Goal: Task Accomplishment & Management: Manage account settings

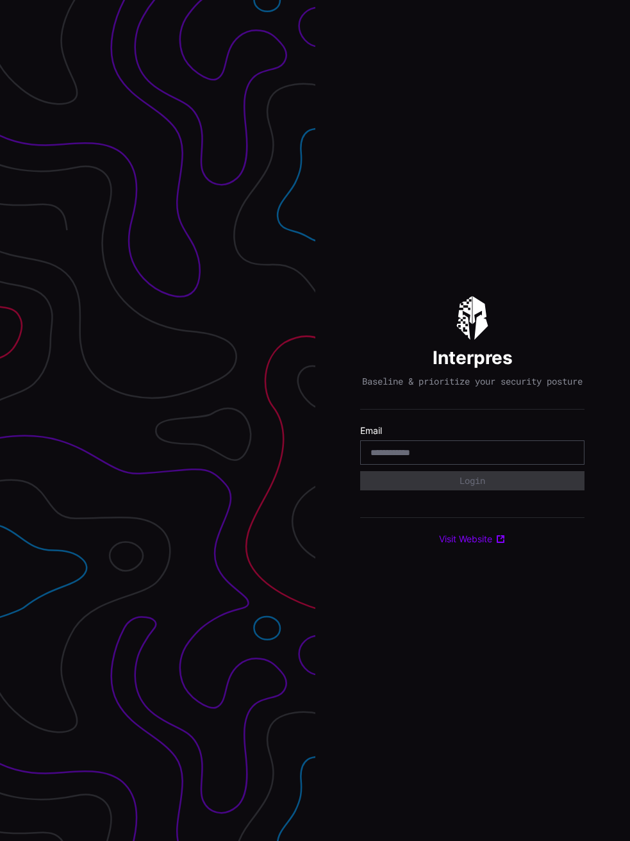
click at [495, 455] on input "email" at bounding box center [473, 453] width 204 height 12
type input "**********"
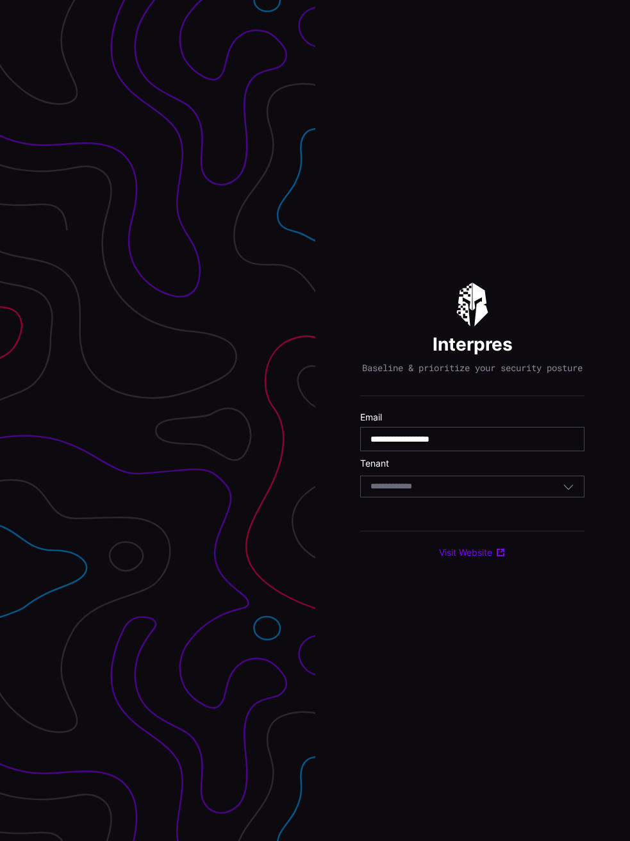
click at [453, 483] on div "Select Tenant" at bounding box center [472, 487] width 224 height 22
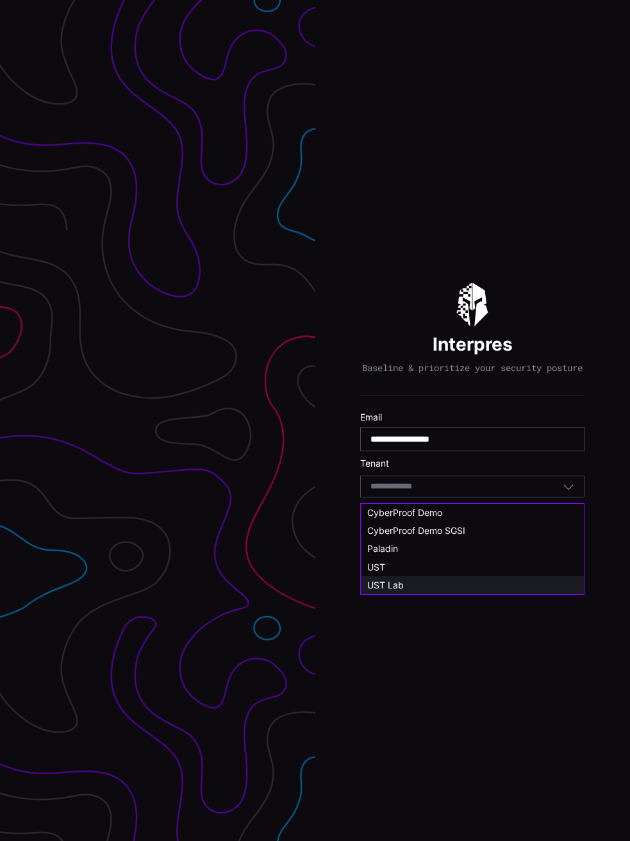
click at [438, 582] on div "UST Lab" at bounding box center [472, 586] width 210 height 12
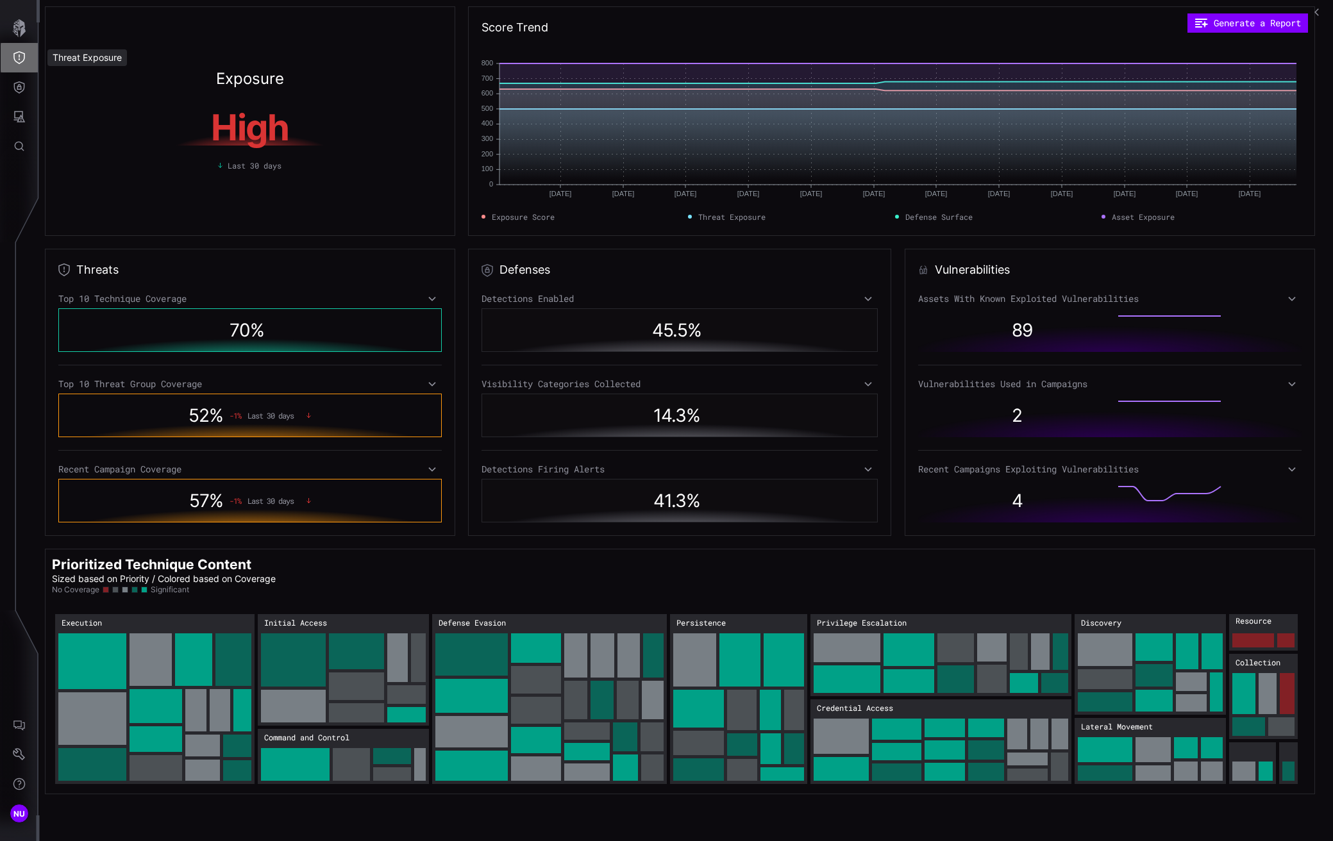
click at [21, 53] on icon "Threat Exposure" at bounding box center [19, 57] width 13 height 13
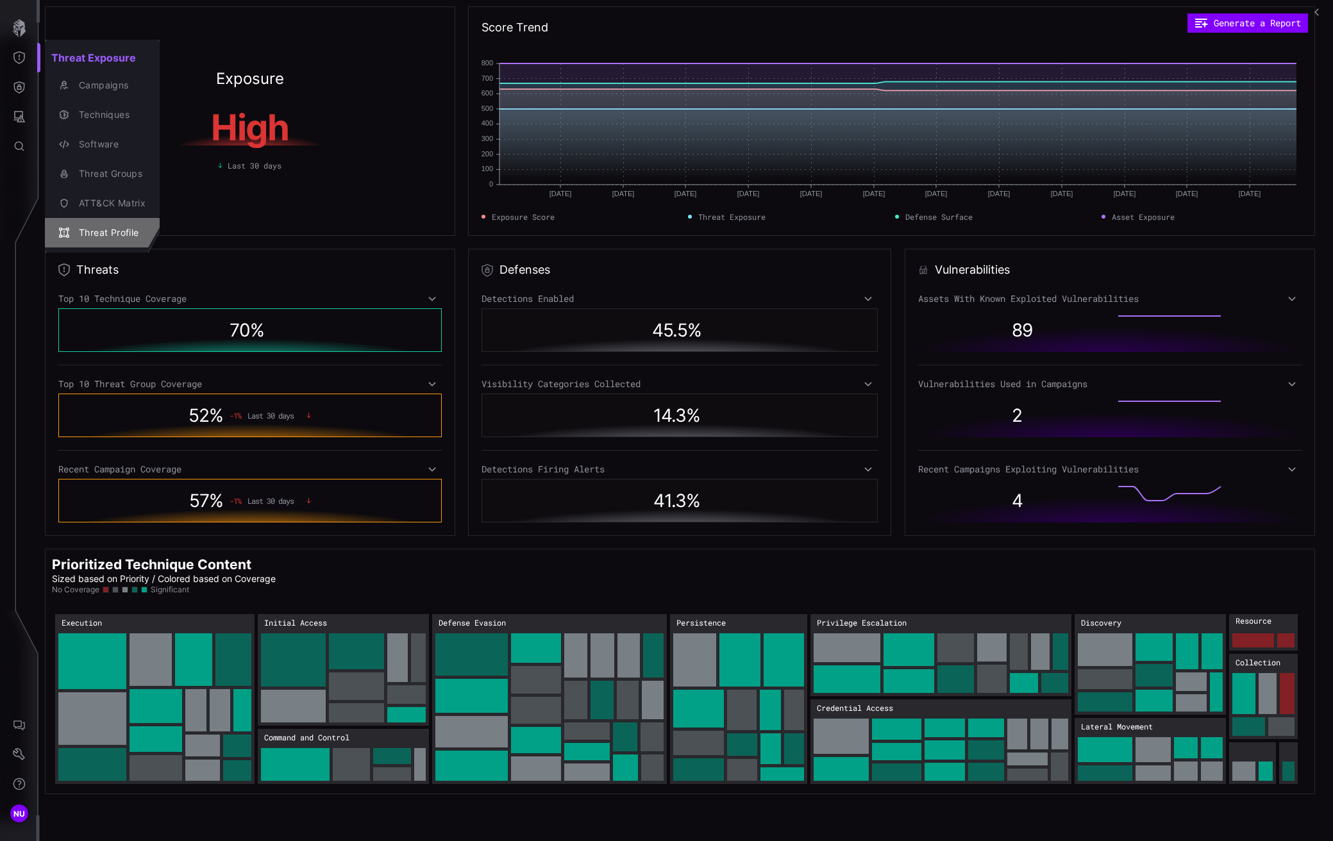
click at [74, 237] on div "Threat Profile" at bounding box center [108, 233] width 73 height 16
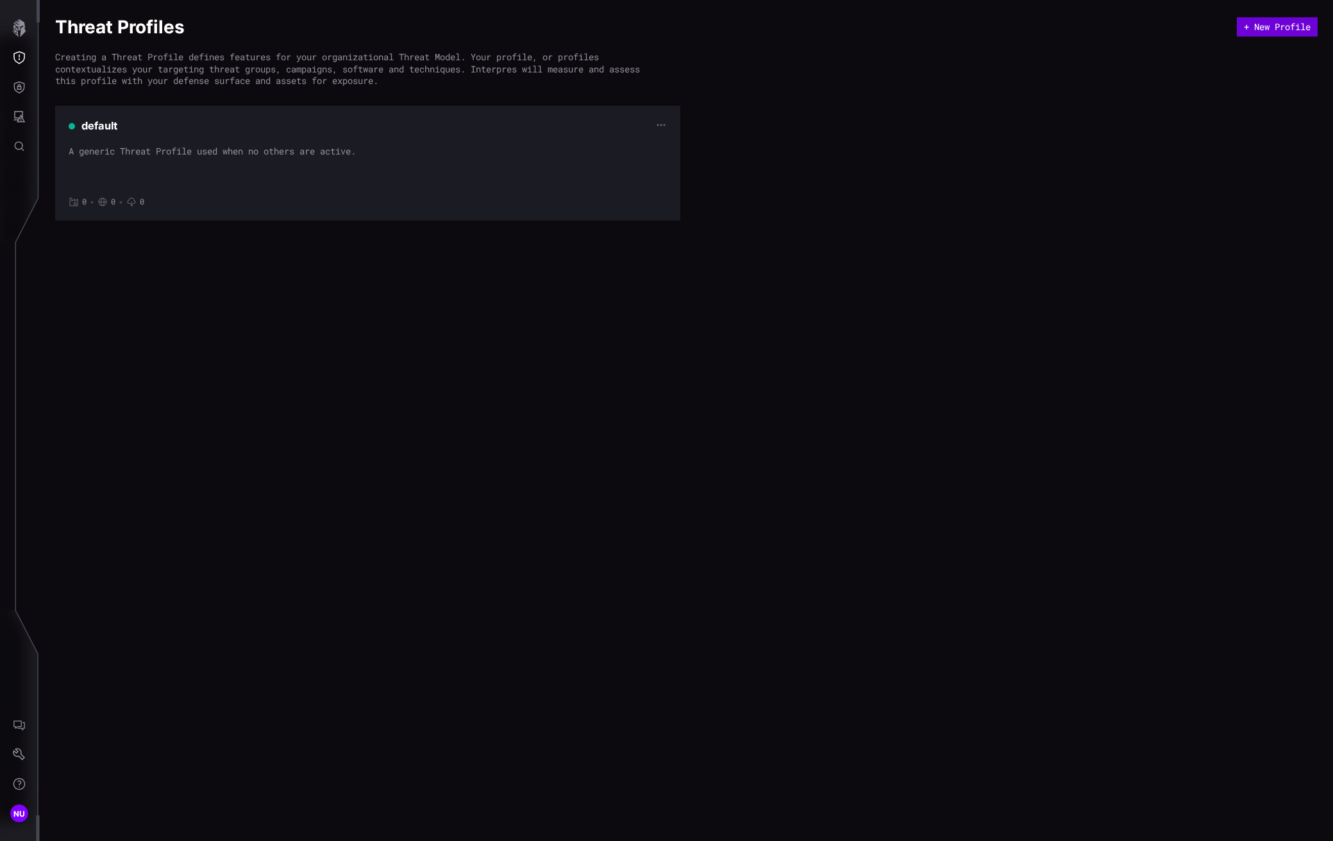
click at [630, 24] on button "+ New Profile" at bounding box center [1277, 26] width 81 height 19
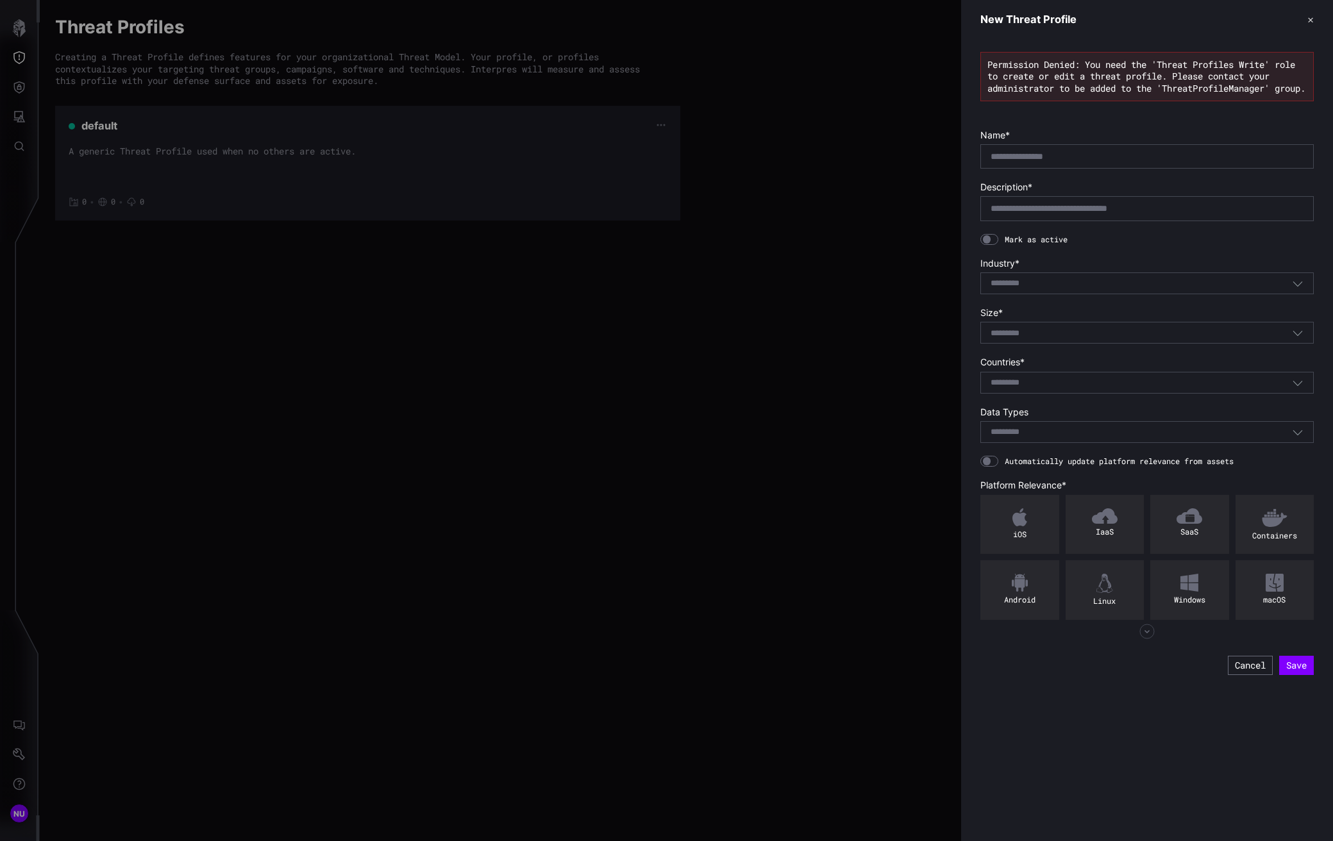
click at [630, 235] on div at bounding box center [666, 420] width 1333 height 841
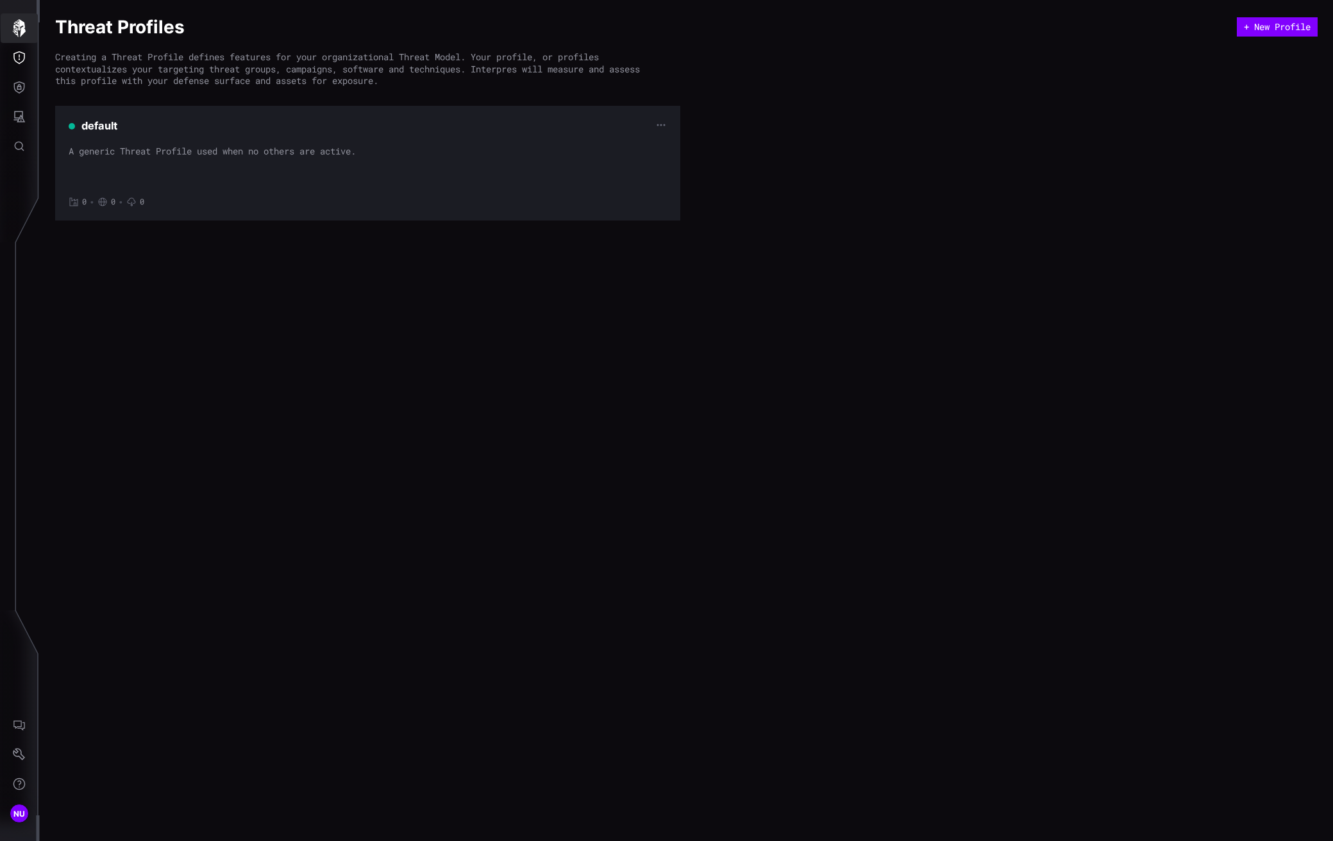
click at [4, 36] on button "button" at bounding box center [19, 27] width 37 height 29
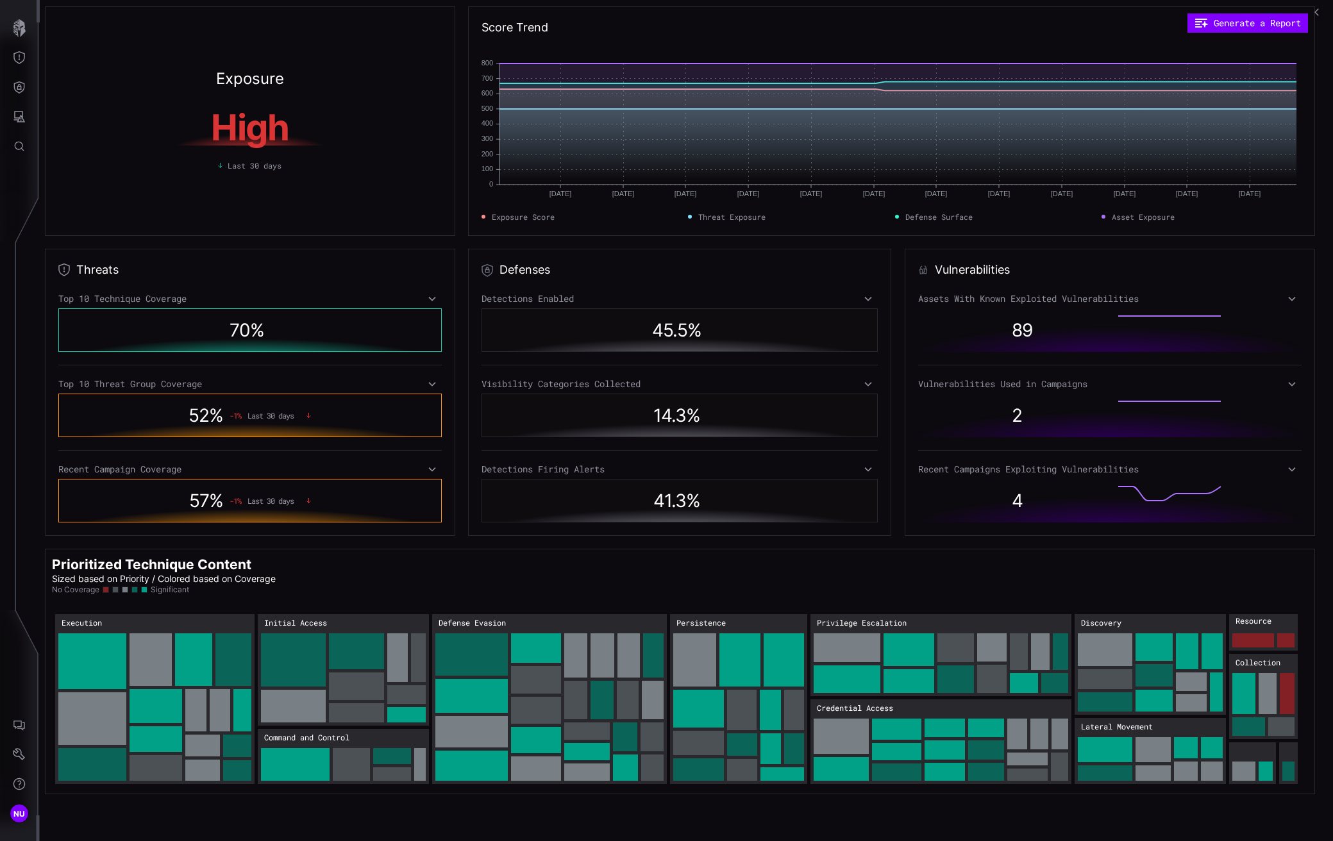
click at [428, 303] on icon at bounding box center [432, 299] width 9 height 10
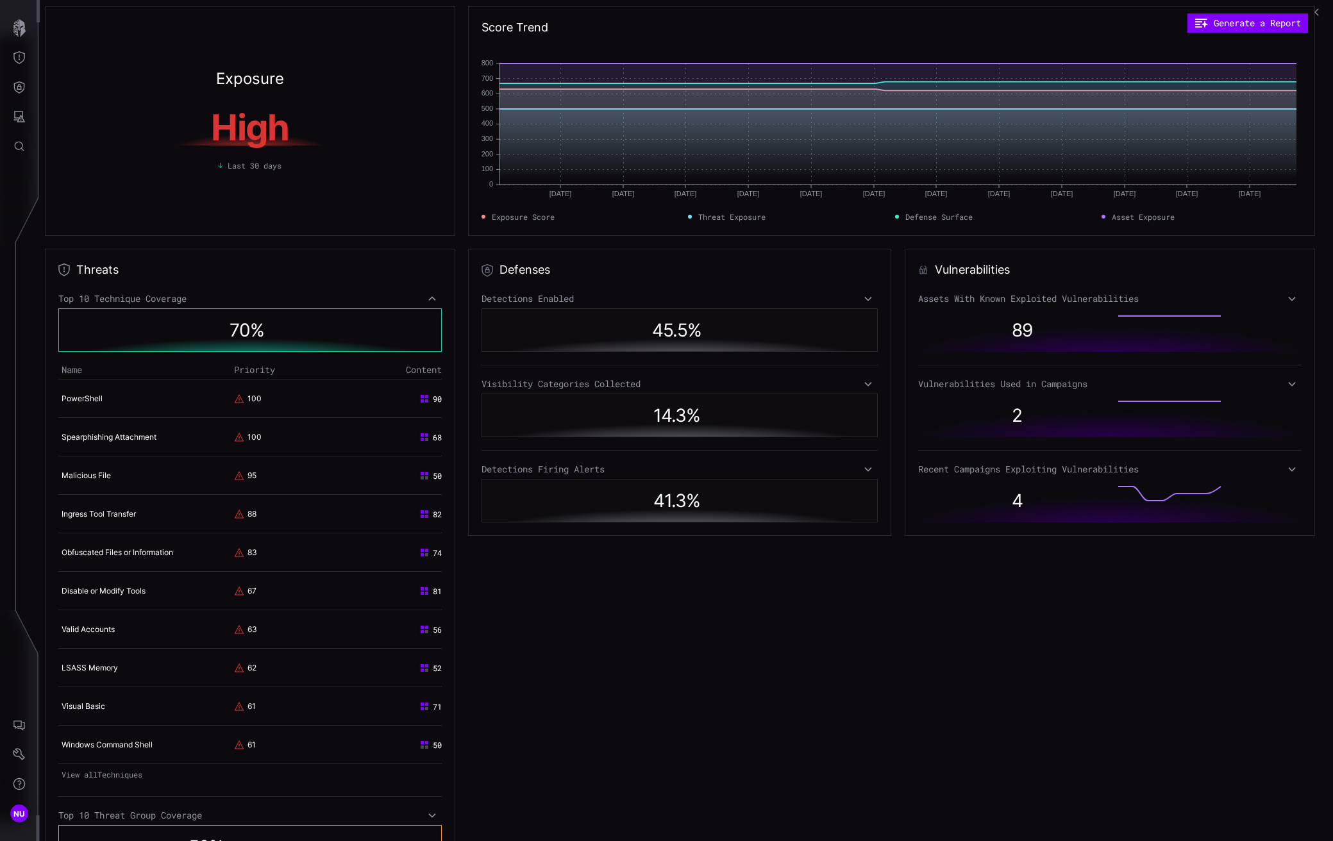
click at [428, 299] on icon at bounding box center [432, 299] width 9 height 10
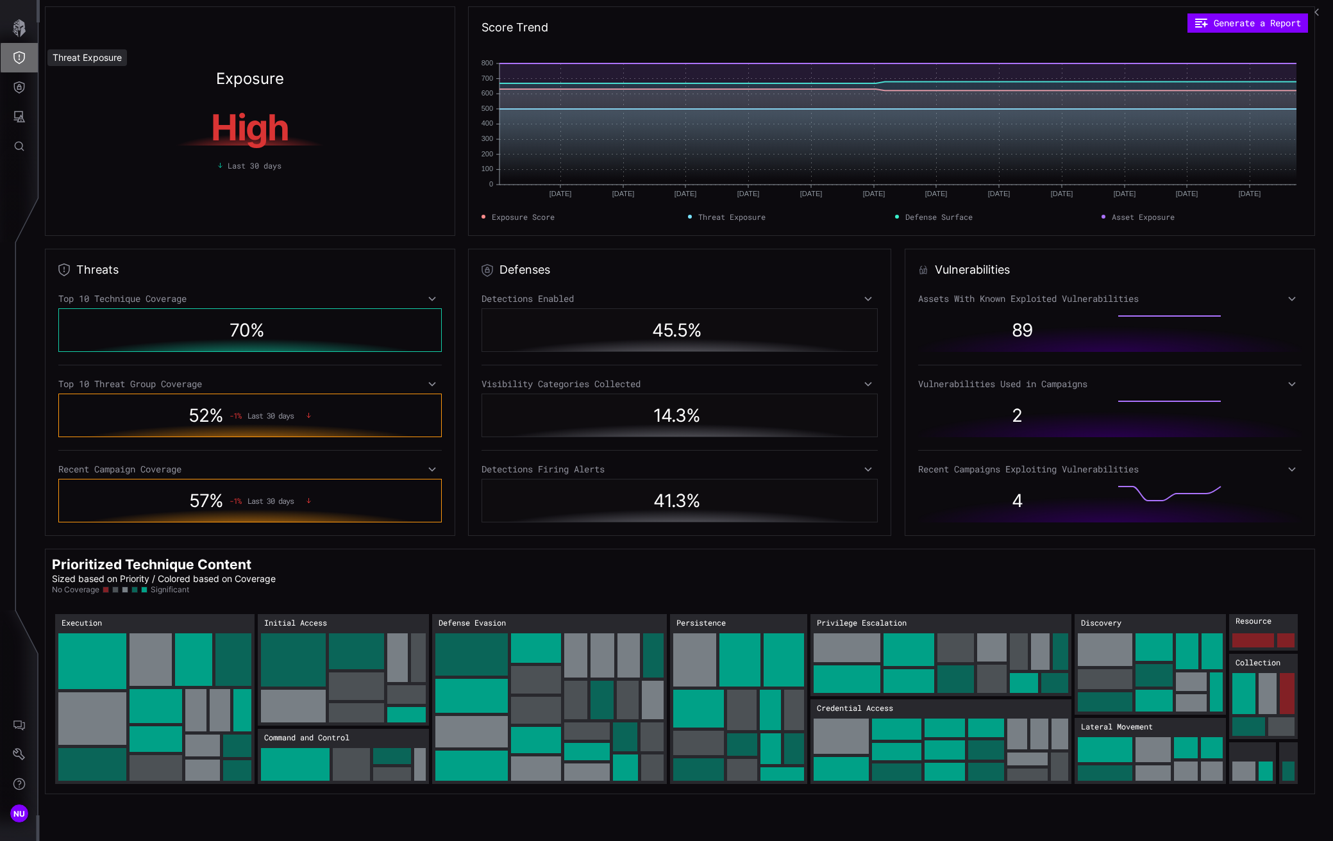
click at [15, 62] on icon "Threat Exposure" at bounding box center [19, 57] width 13 height 13
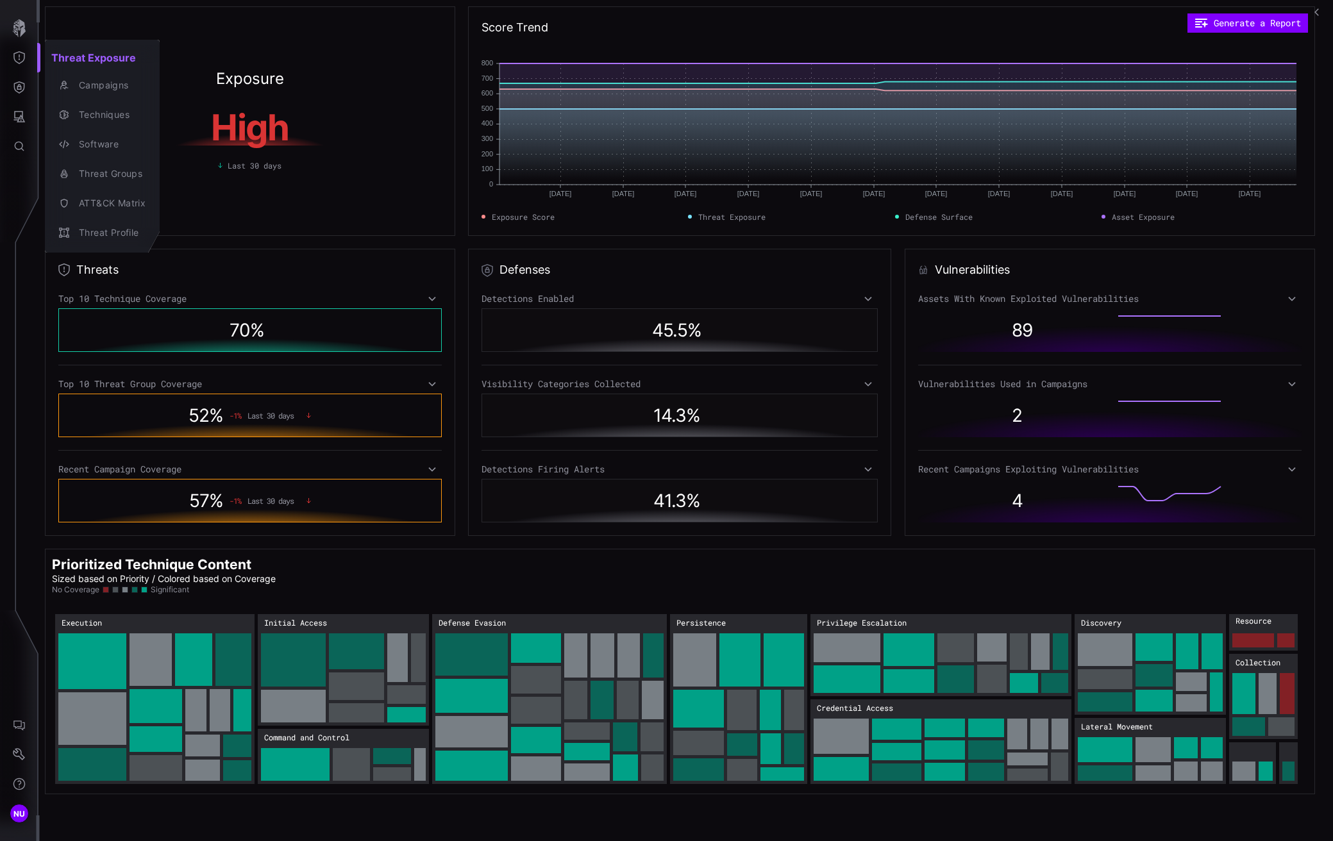
click at [23, 85] on div at bounding box center [666, 420] width 1333 height 841
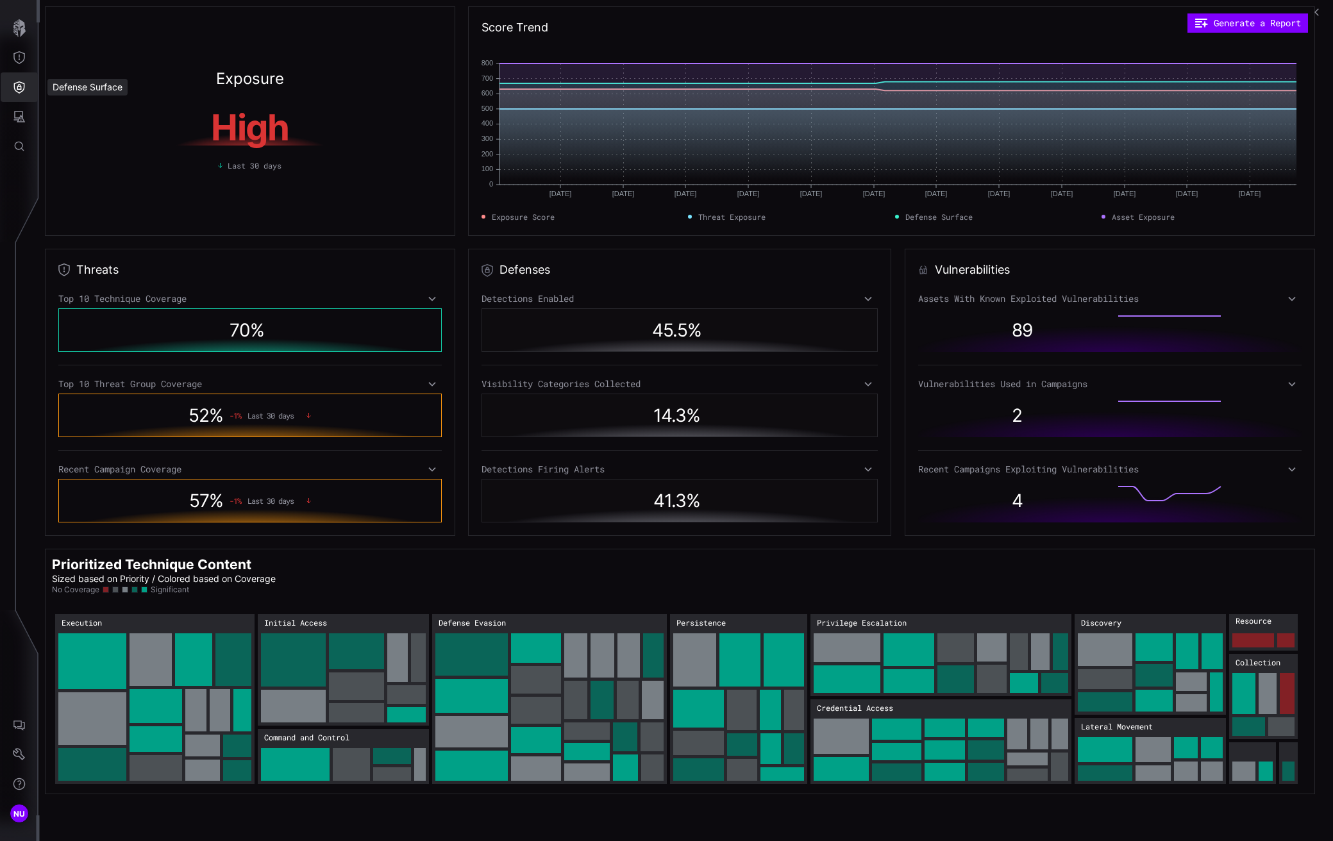
click at [17, 89] on icon "Defense Surface" at bounding box center [19, 87] width 11 height 12
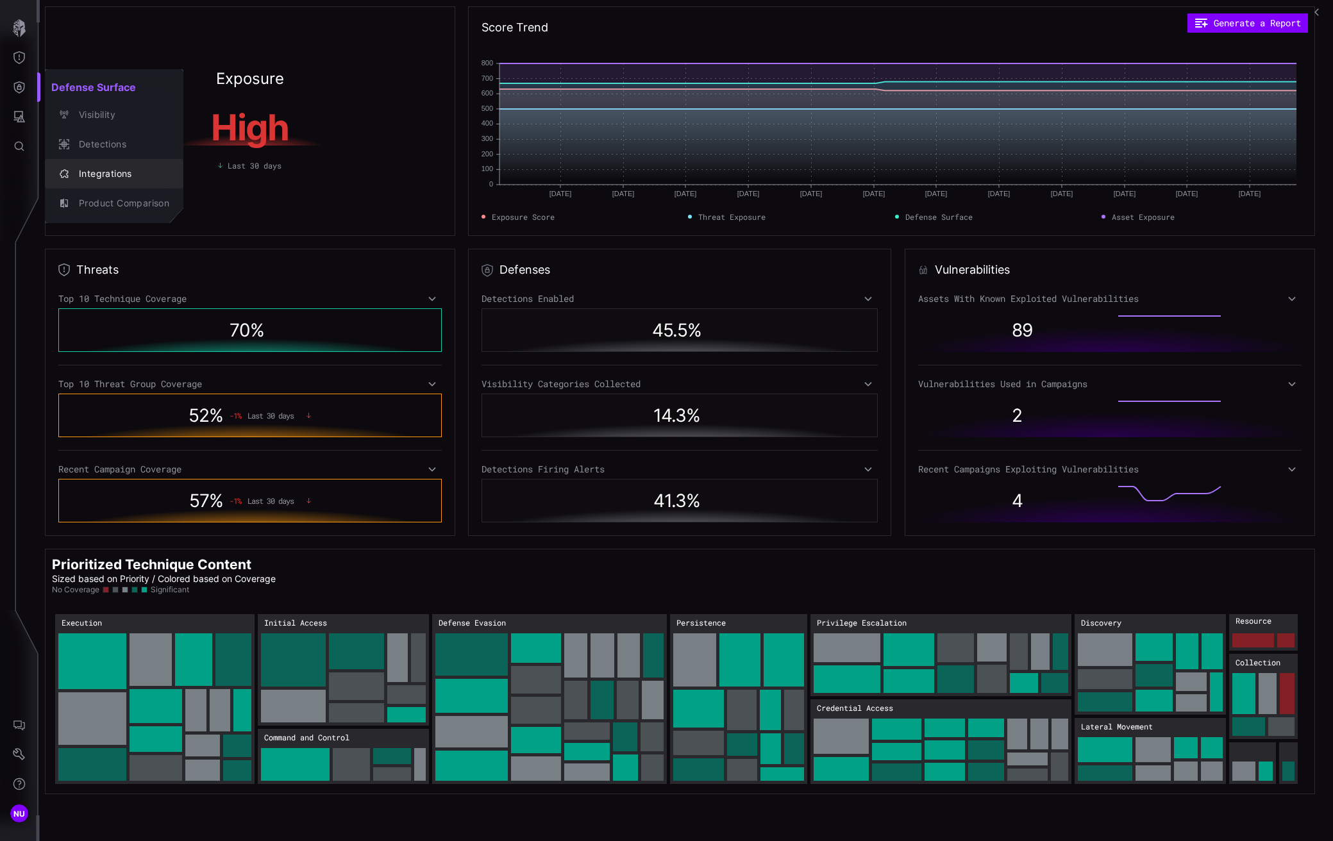
click at [76, 170] on div "Integrations" at bounding box center [120, 174] width 97 height 16
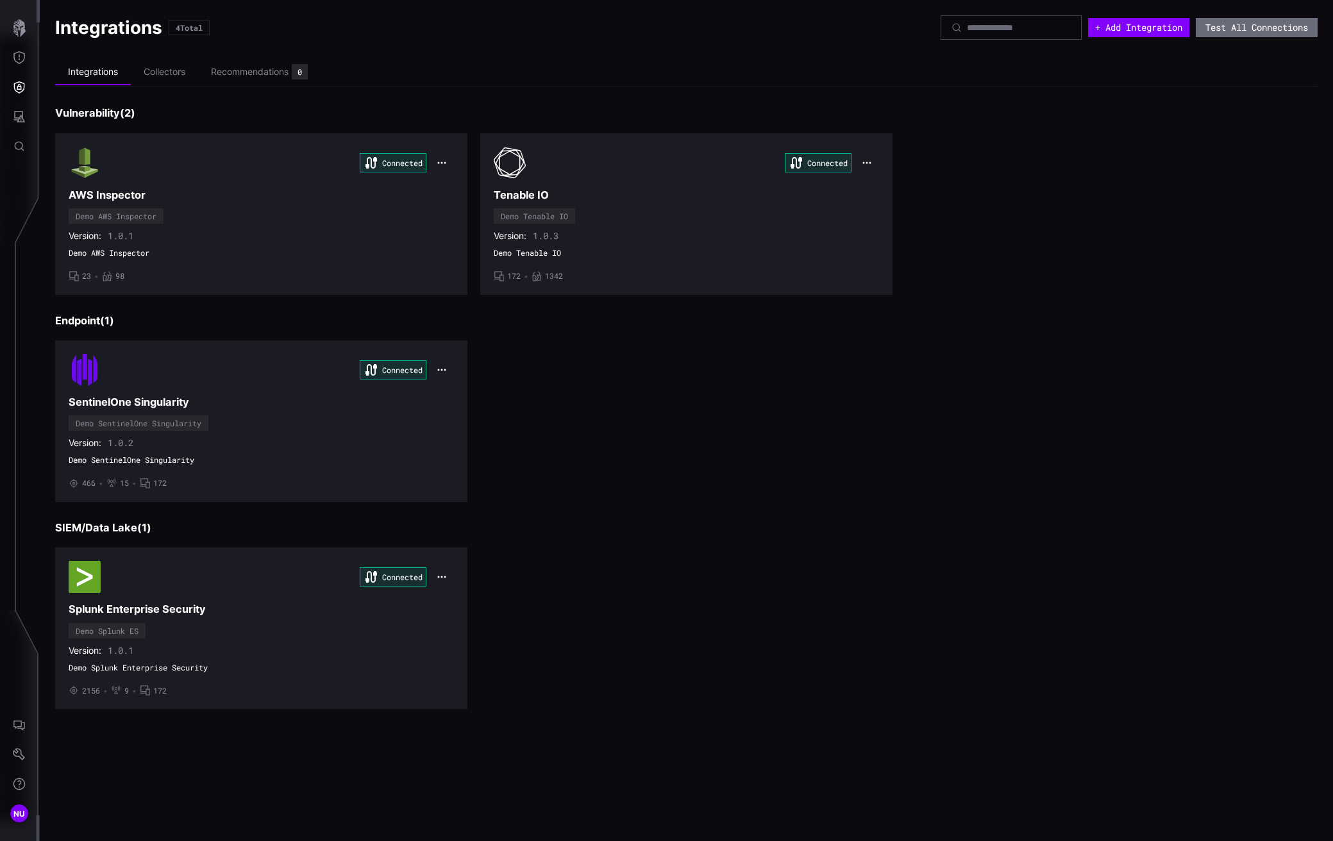
click at [630, 39] on div "+ Add Integration Test All Connections" at bounding box center [1128, 27] width 377 height 24
click at [630, 31] on button "+ Add Integration" at bounding box center [1138, 27] width 101 height 19
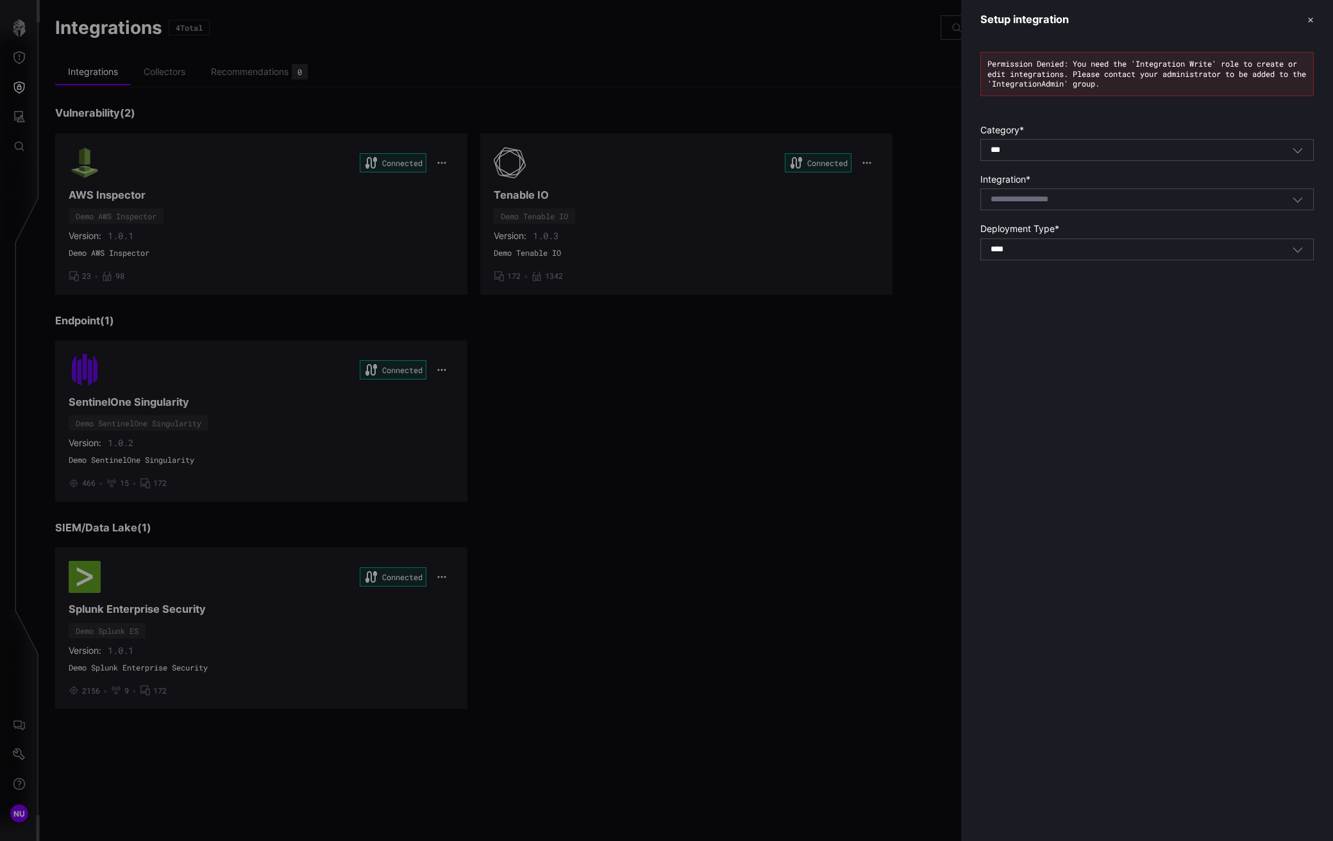
click at [630, 20] on button "✕" at bounding box center [1310, 19] width 6 height 13
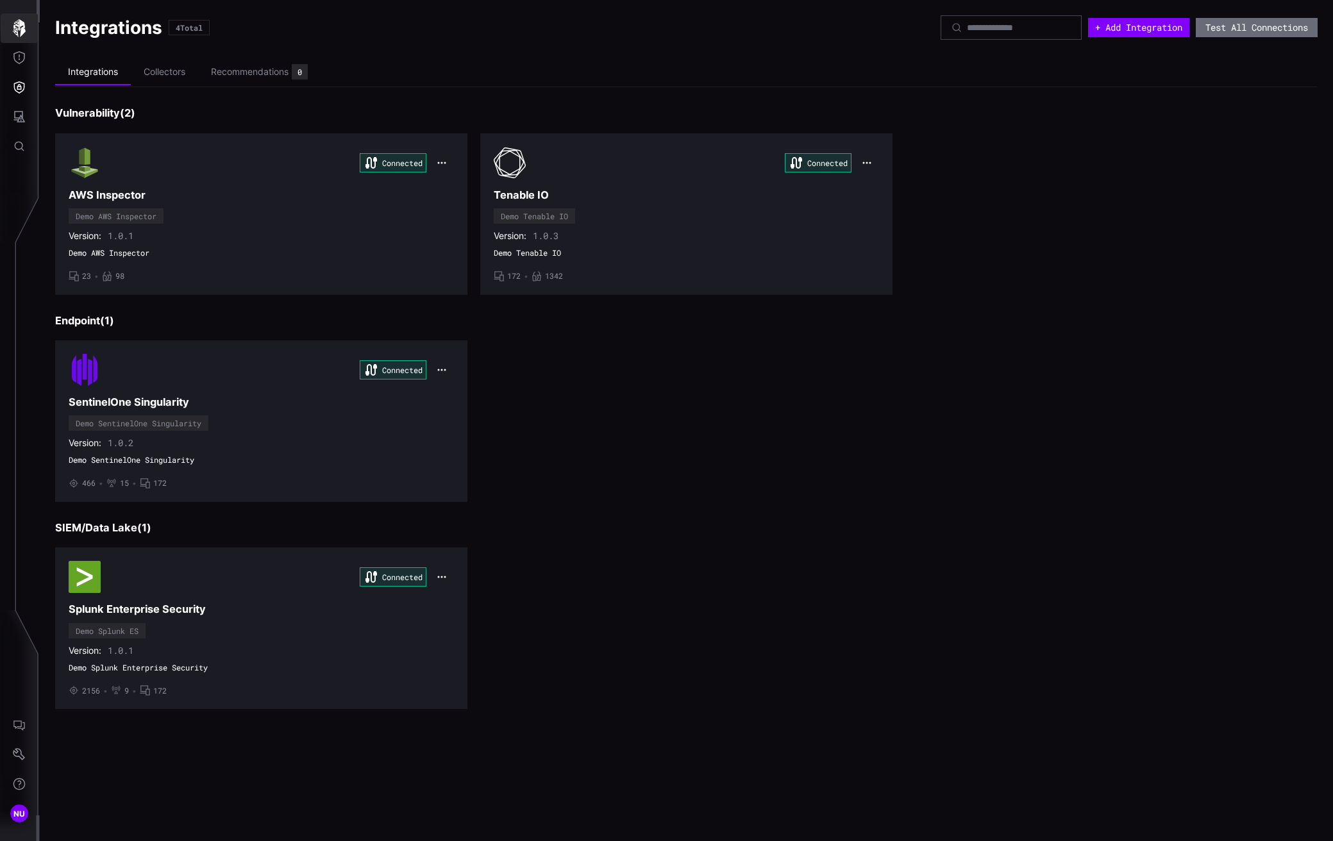
click at [19, 36] on icon "button" at bounding box center [19, 28] width 18 height 18
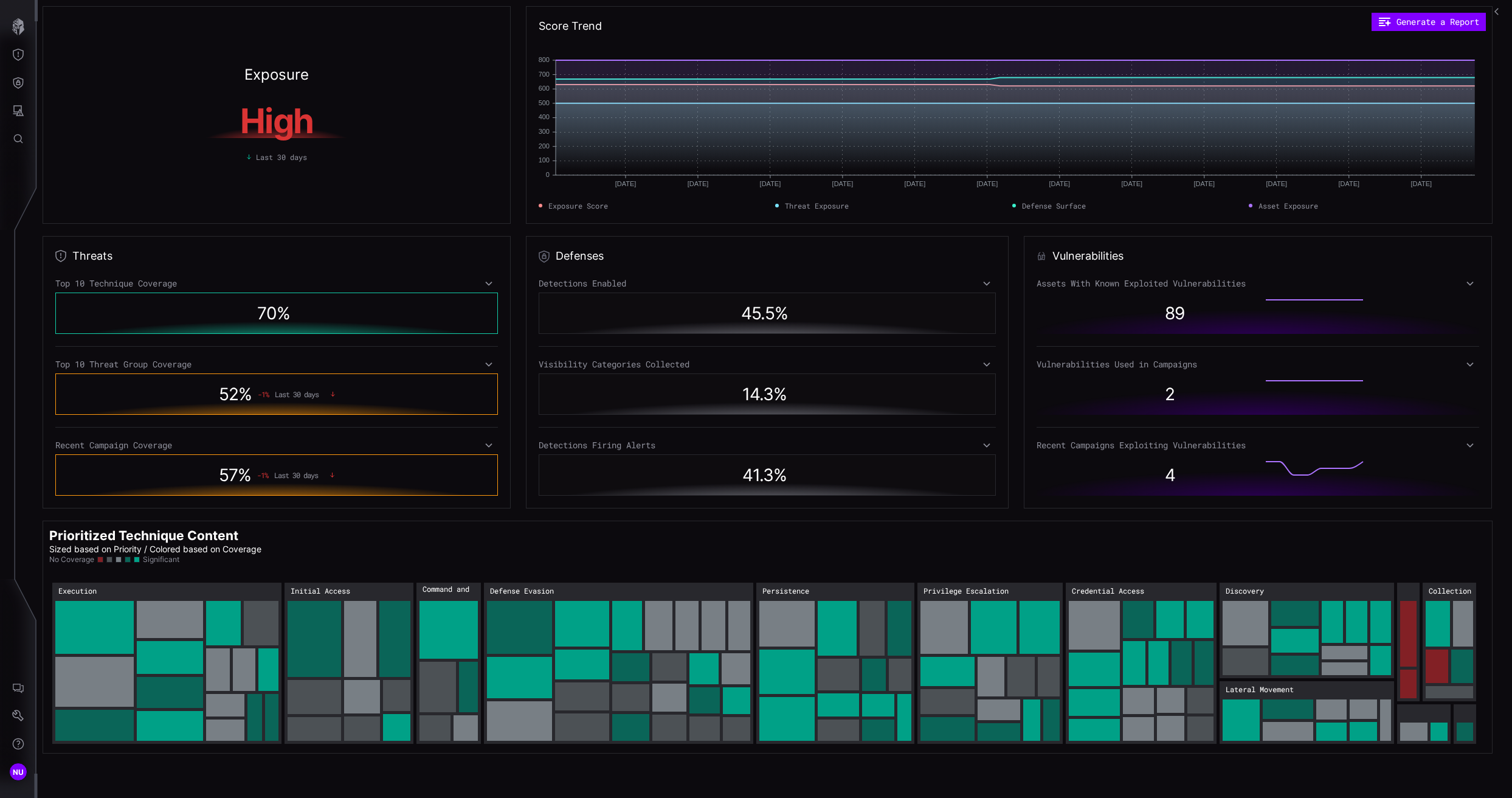
click at [487, 288] on icon at bounding box center [489, 284] width 9 height 9
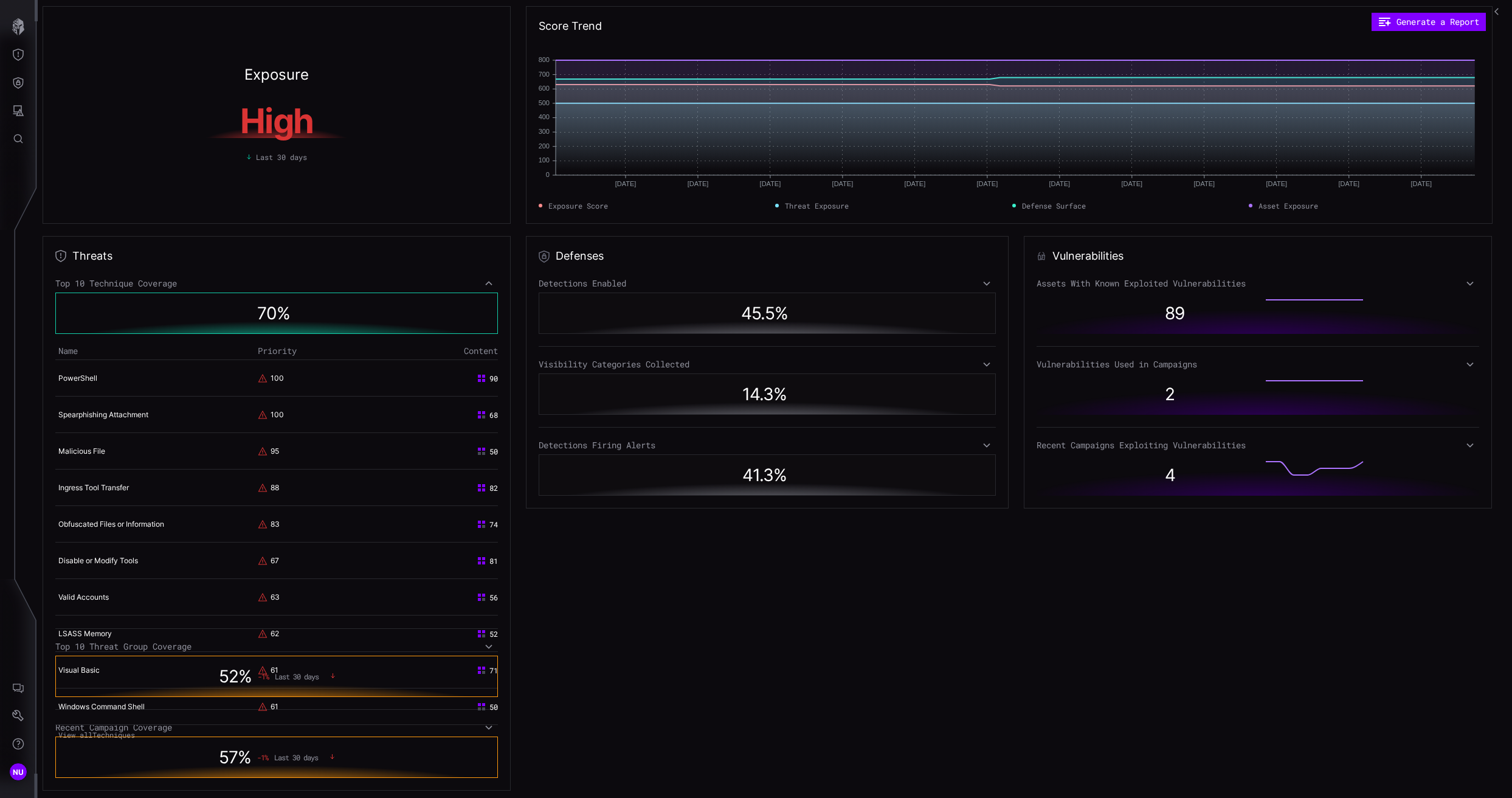
click at [490, 284] on icon at bounding box center [489, 284] width 9 height 9
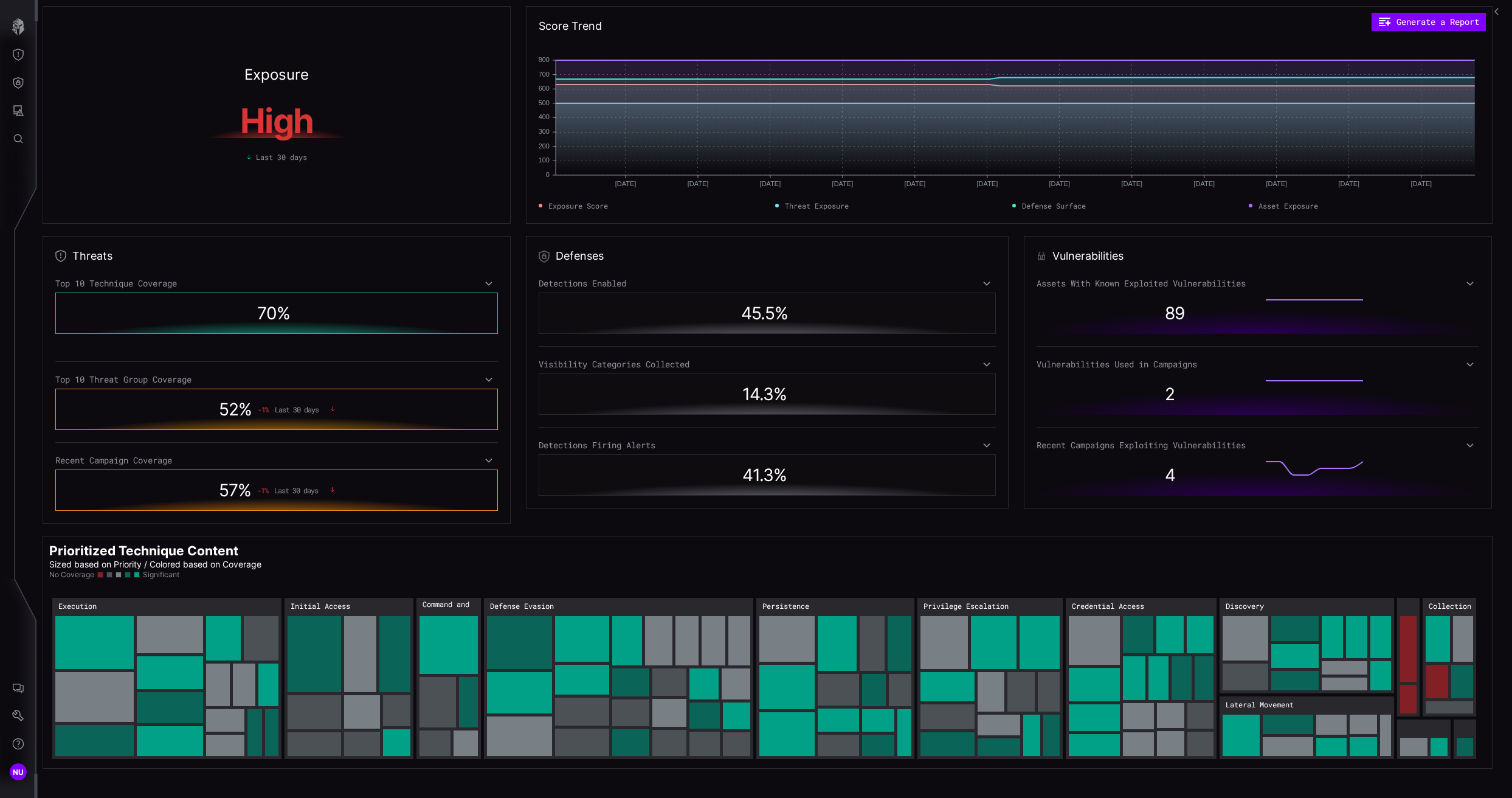
click at [490, 284] on icon at bounding box center [489, 284] width 9 height 9
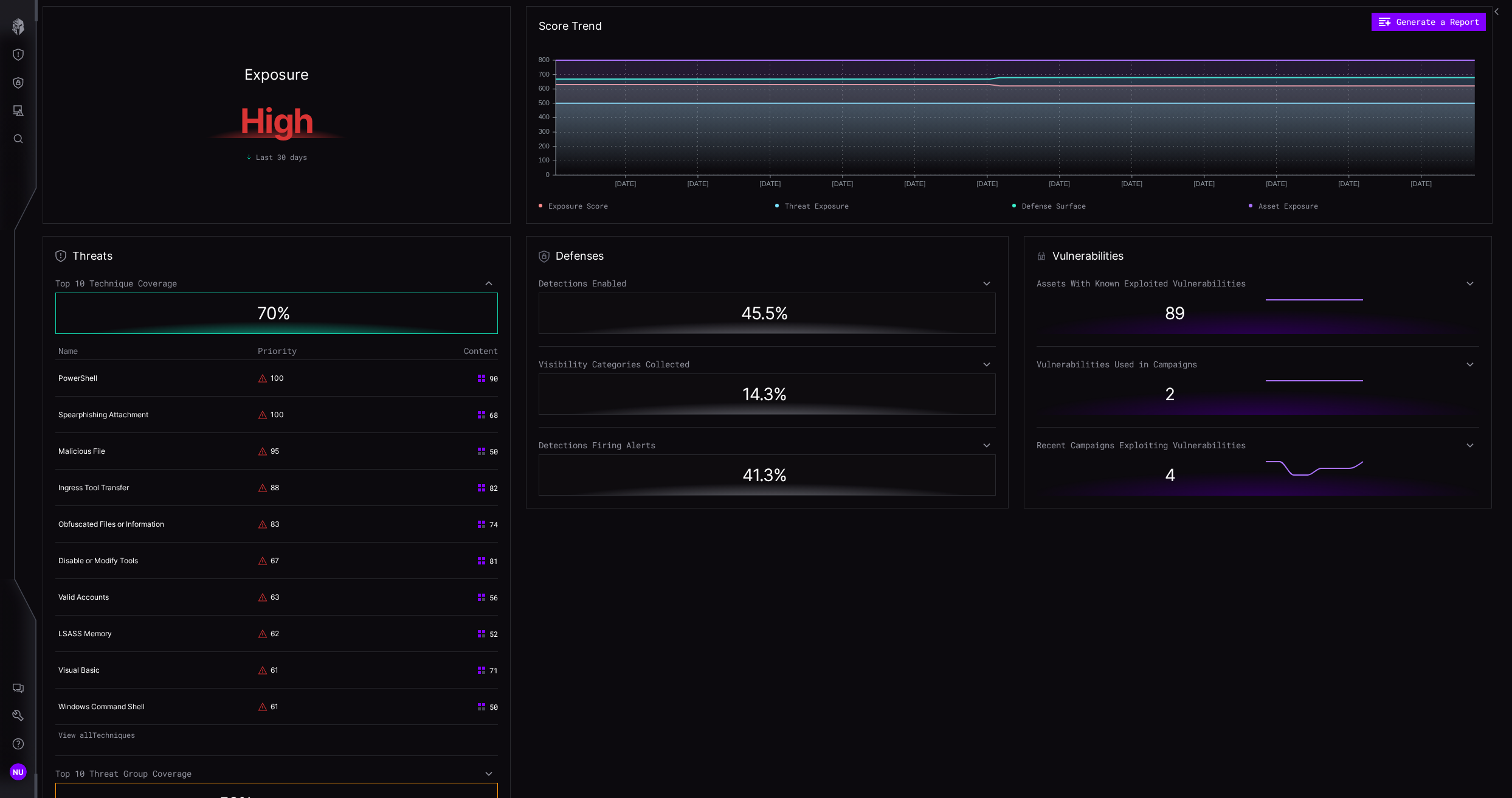
click at [488, 286] on icon at bounding box center [489, 284] width 9 height 9
